Goal: Task Accomplishment & Management: Use online tool/utility

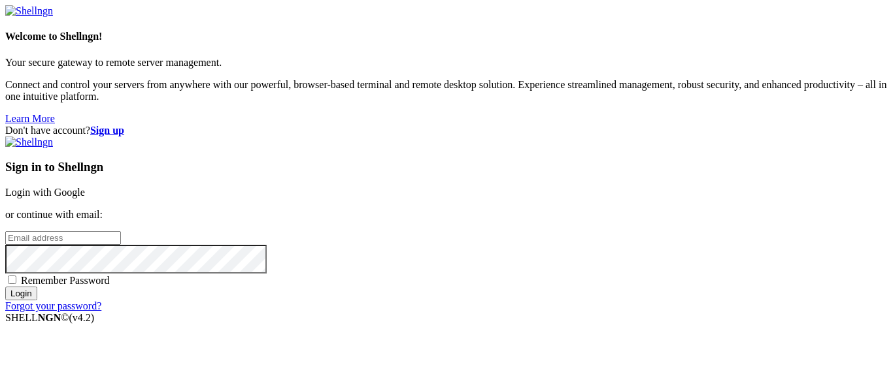
click at [85, 187] on link "Login with Google" at bounding box center [45, 192] width 80 height 11
click at [625, 267] on div "Sign in to Shellngn Login with Google or continue with email: Remember Password…" at bounding box center [446, 225] width 882 height 176
click at [110, 275] on span "Remember Password" at bounding box center [65, 280] width 89 height 11
click at [16, 276] on input "Remember Password" at bounding box center [12, 280] width 8 height 8
checkbox input "true"
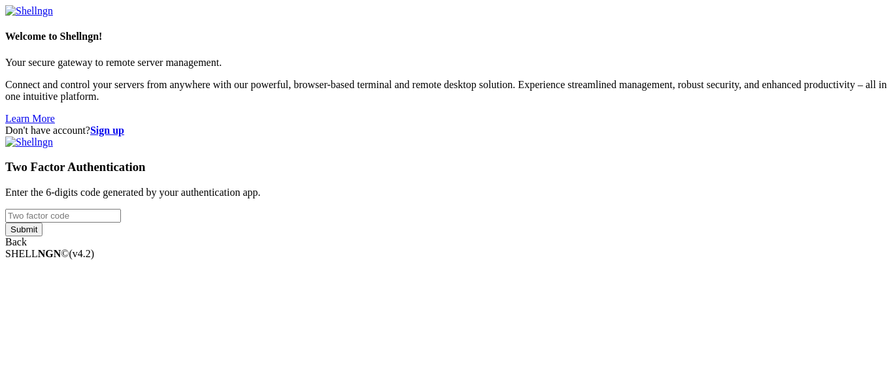
click at [121, 209] on input "number" at bounding box center [63, 216] width 116 height 14
paste input "418991"
type input "418991"
click at [5, 223] on input "Submit" at bounding box center [23, 230] width 37 height 14
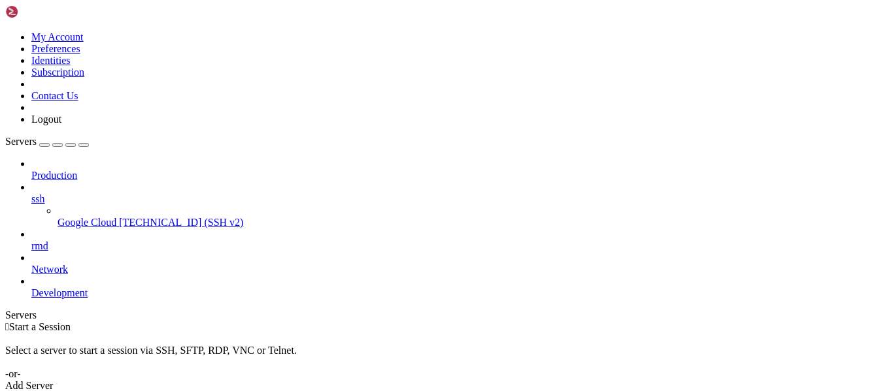
click at [119, 217] on span "[TECHNICAL_ID] (SSH v2)" at bounding box center [181, 222] width 124 height 11
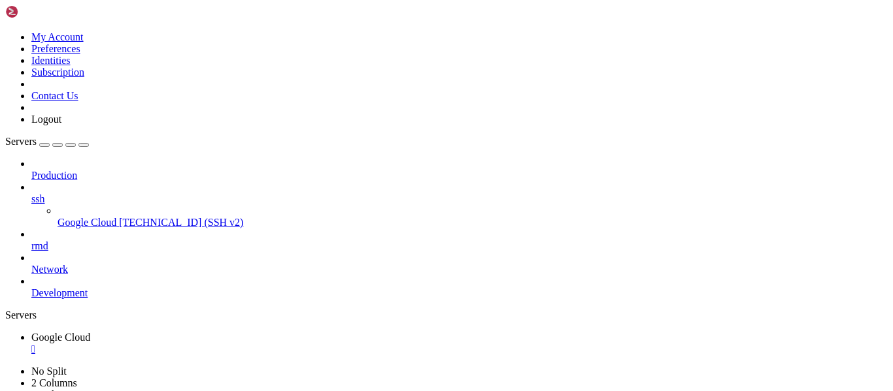
scroll to position [271, 0]
